Goal: Information Seeking & Learning: Learn about a topic

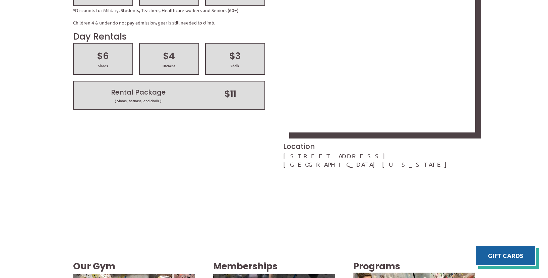
scroll to position [993, 0]
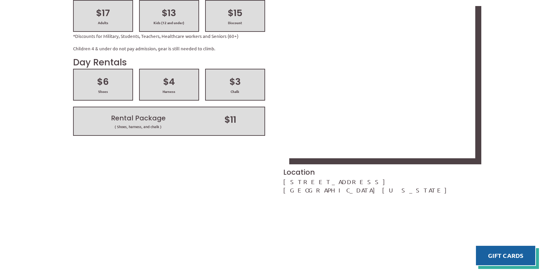
drag, startPoint x: 280, startPoint y: 46, endPoint x: 376, endPoint y: 48, distance: 96.5
click at [376, 48] on div "Day Passes $17 Adults $13 Kids (12 and under) $15 Discount *Discounts for Milit…" at bounding box center [274, 93] width 420 height 219
copy link "824 S. Main St. Suite #106"
click at [338, 110] on div "Come on out! Day Passes $17 Adults $13 Kids (12 and under) $15 Discount *Discou…" at bounding box center [274, 101] width 548 height 330
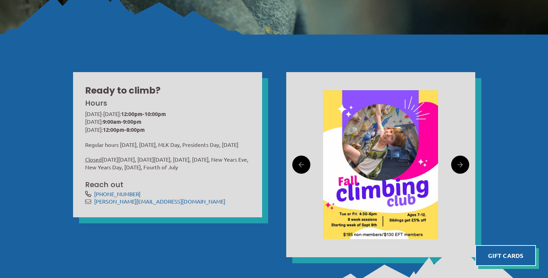
scroll to position [194, 0]
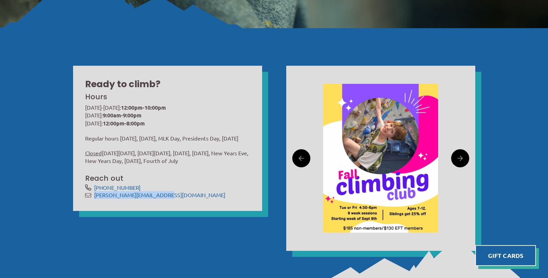
drag, startPoint x: 169, startPoint y: 200, endPoint x: 90, endPoint y: 200, distance: 78.4
click at [90, 199] on div "[PERSON_NAME][EMAIL_ADDRESS][DOMAIN_NAME]" at bounding box center [167, 195] width 165 height 8
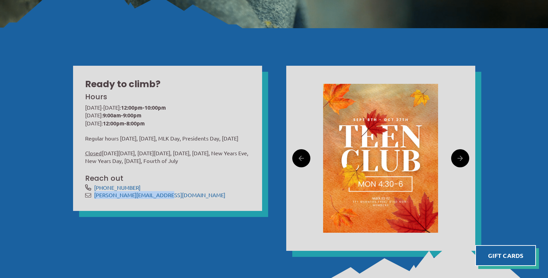
copy div "[PERSON_NAME][EMAIL_ADDRESS][DOMAIN_NAME]"
click at [140, 191] on span "[PHONE_NUMBER]" at bounding box center [172, 188] width 156 height 8
drag, startPoint x: 138, startPoint y: 193, endPoint x: 89, endPoint y: 193, distance: 48.9
click at [89, 191] on div "[PHONE_NUMBER]" at bounding box center [167, 188] width 165 height 8
copy div "[PHONE_NUMBER]"
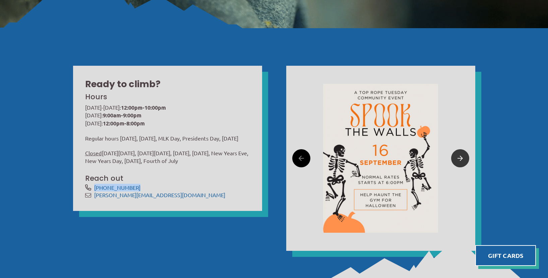
click at [462, 159] on link at bounding box center [460, 158] width 18 height 18
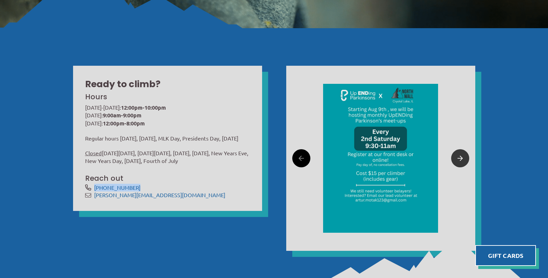
click at [462, 159] on link at bounding box center [460, 158] width 18 height 18
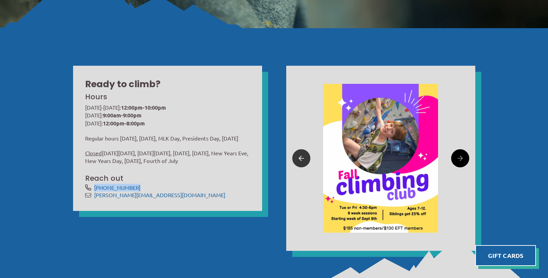
click at [294, 159] on link at bounding box center [301, 158] width 18 height 18
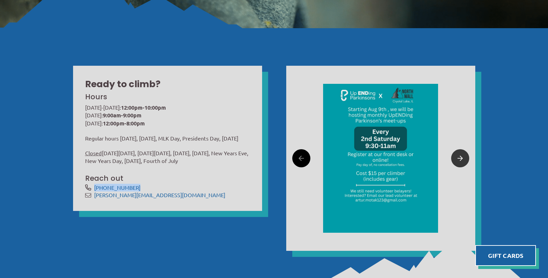
click at [460, 158] on icon at bounding box center [459, 158] width 5 height 10
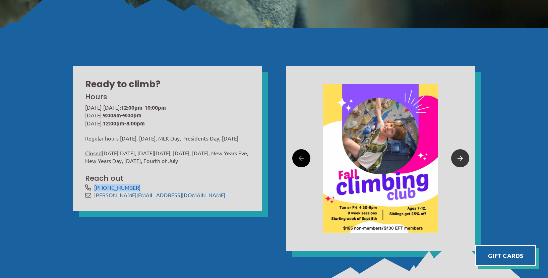
click at [460, 158] on icon at bounding box center [459, 158] width 5 height 10
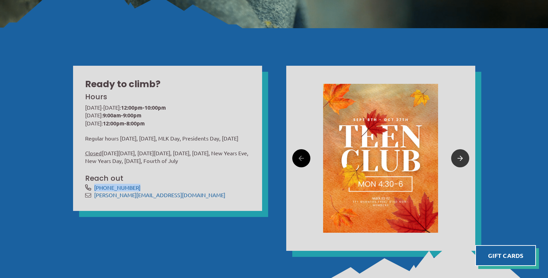
click at [460, 158] on icon at bounding box center [459, 158] width 5 height 10
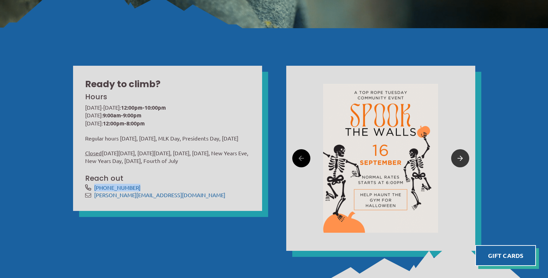
scroll to position [0, 0]
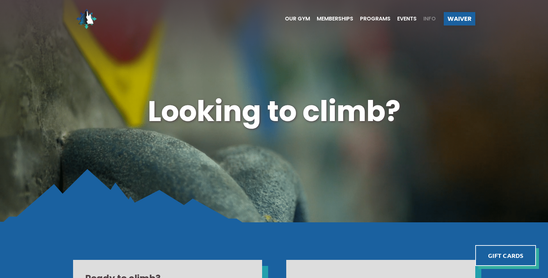
click at [431, 20] on span "Info" at bounding box center [429, 18] width 12 height 5
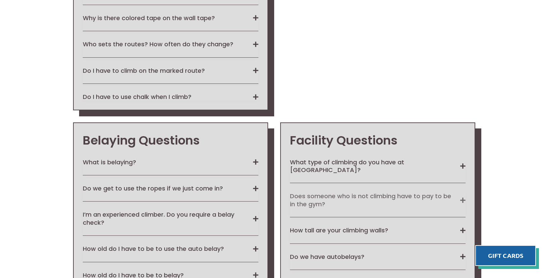
scroll to position [1112, 0]
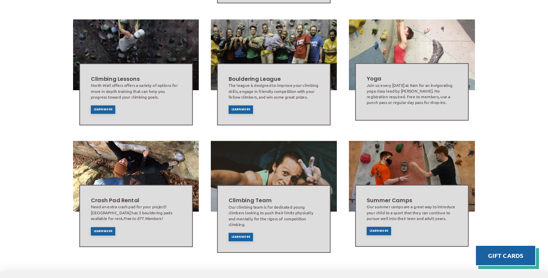
scroll to position [445, 0]
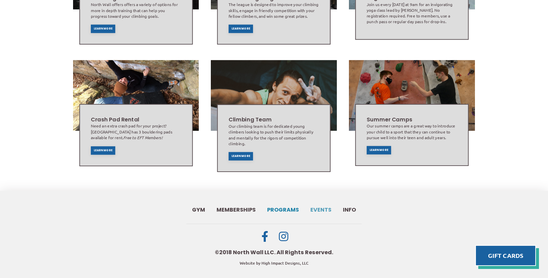
click at [317, 207] on span "Events" at bounding box center [320, 209] width 21 height 5
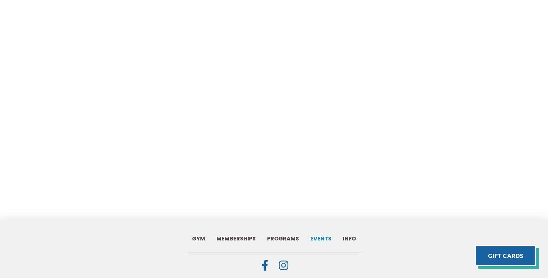
scroll to position [574, 0]
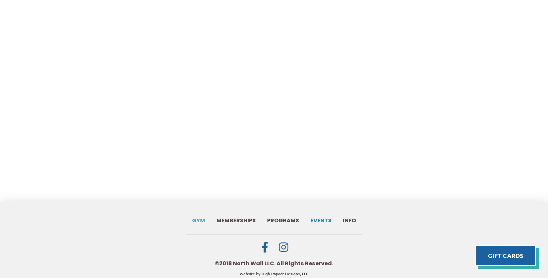
click at [199, 218] on span "Gym" at bounding box center [198, 220] width 13 height 5
